Goal: Transaction & Acquisition: Purchase product/service

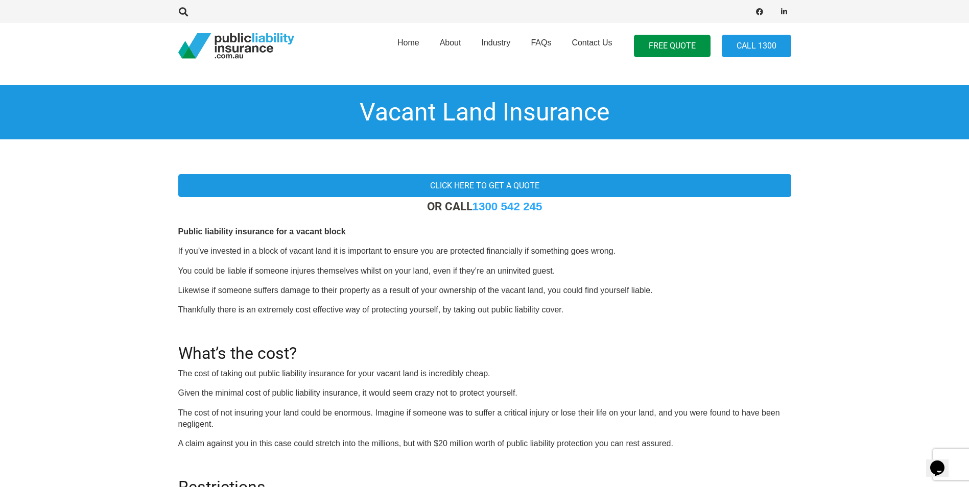
drag, startPoint x: 464, startPoint y: 187, endPoint x: 589, endPoint y: 220, distance: 129.2
click at [464, 187] on link "Click here to get a quote" at bounding box center [484, 185] width 613 height 23
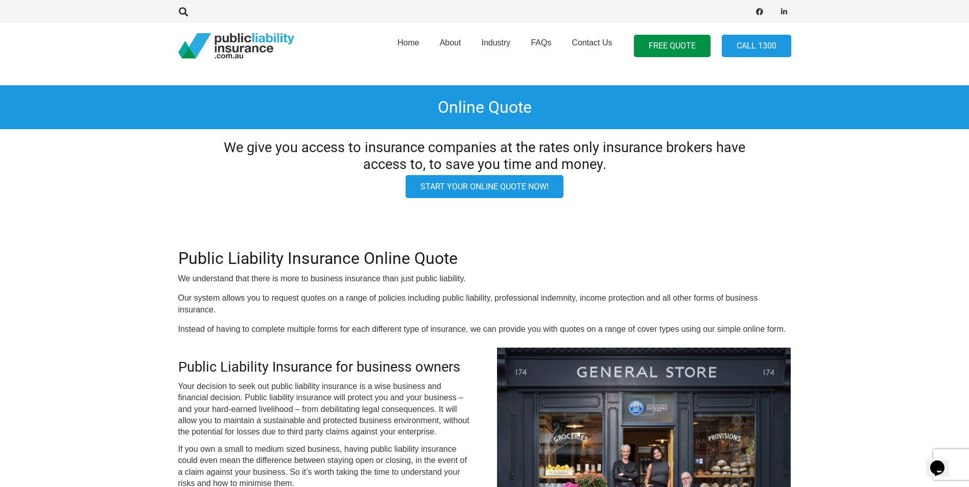
click at [485, 188] on link "Start your online quote now!" at bounding box center [485, 186] width 158 height 23
click at [498, 40] on span "Industry" at bounding box center [495, 42] width 29 height 9
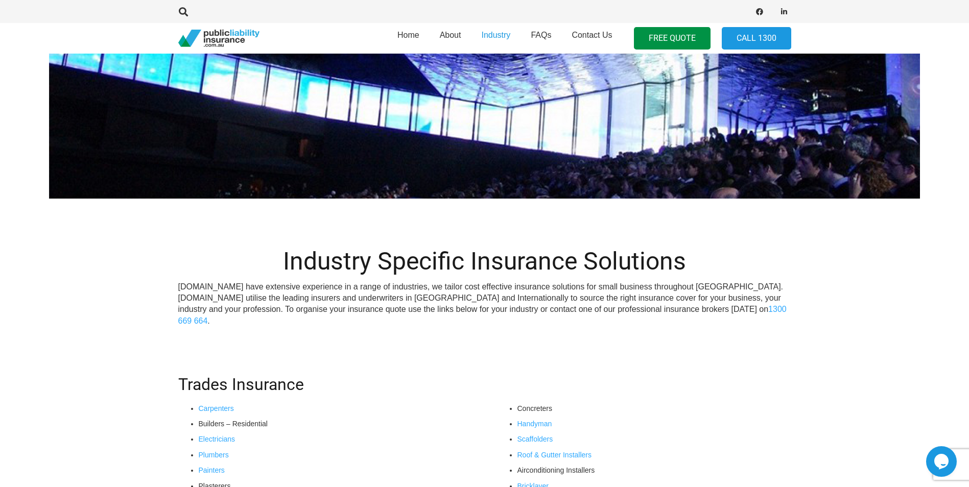
scroll to position [102, 0]
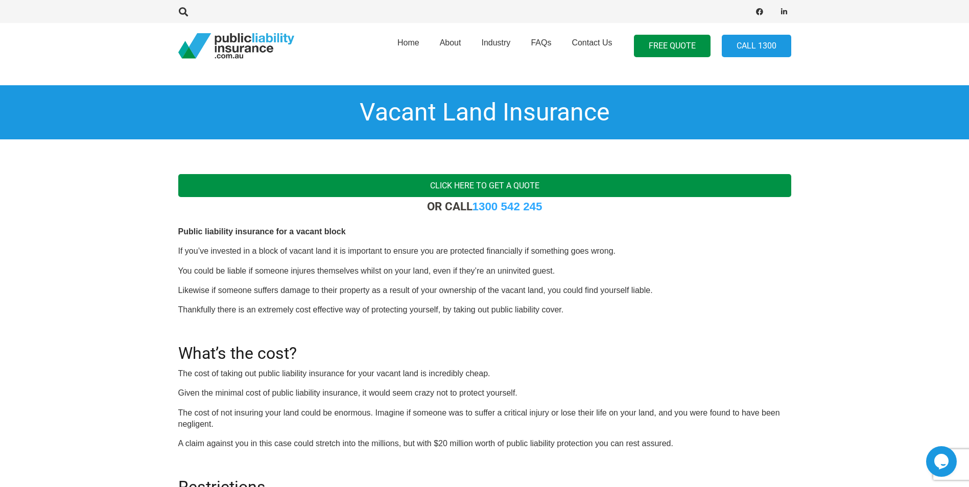
click at [493, 184] on link "Click here to get a quote" at bounding box center [484, 185] width 613 height 23
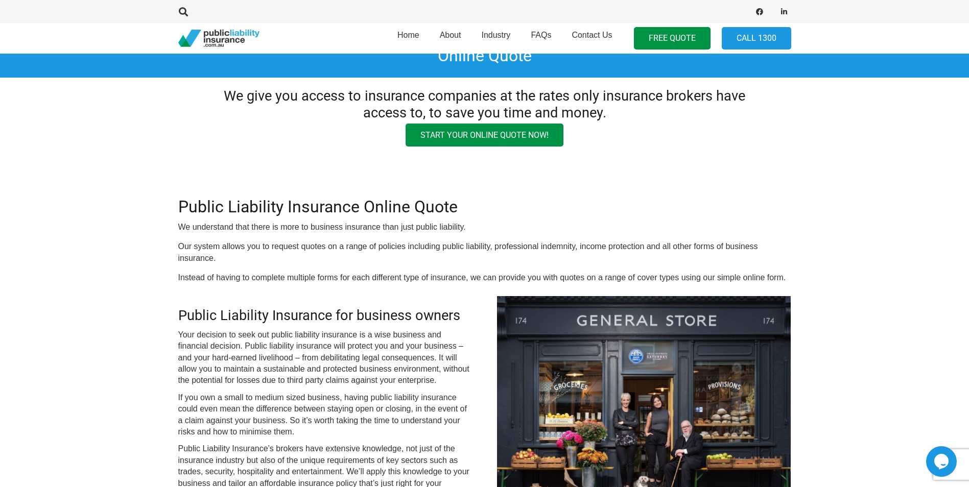
scroll to position [51, 0]
